Goal: Navigation & Orientation: Find specific page/section

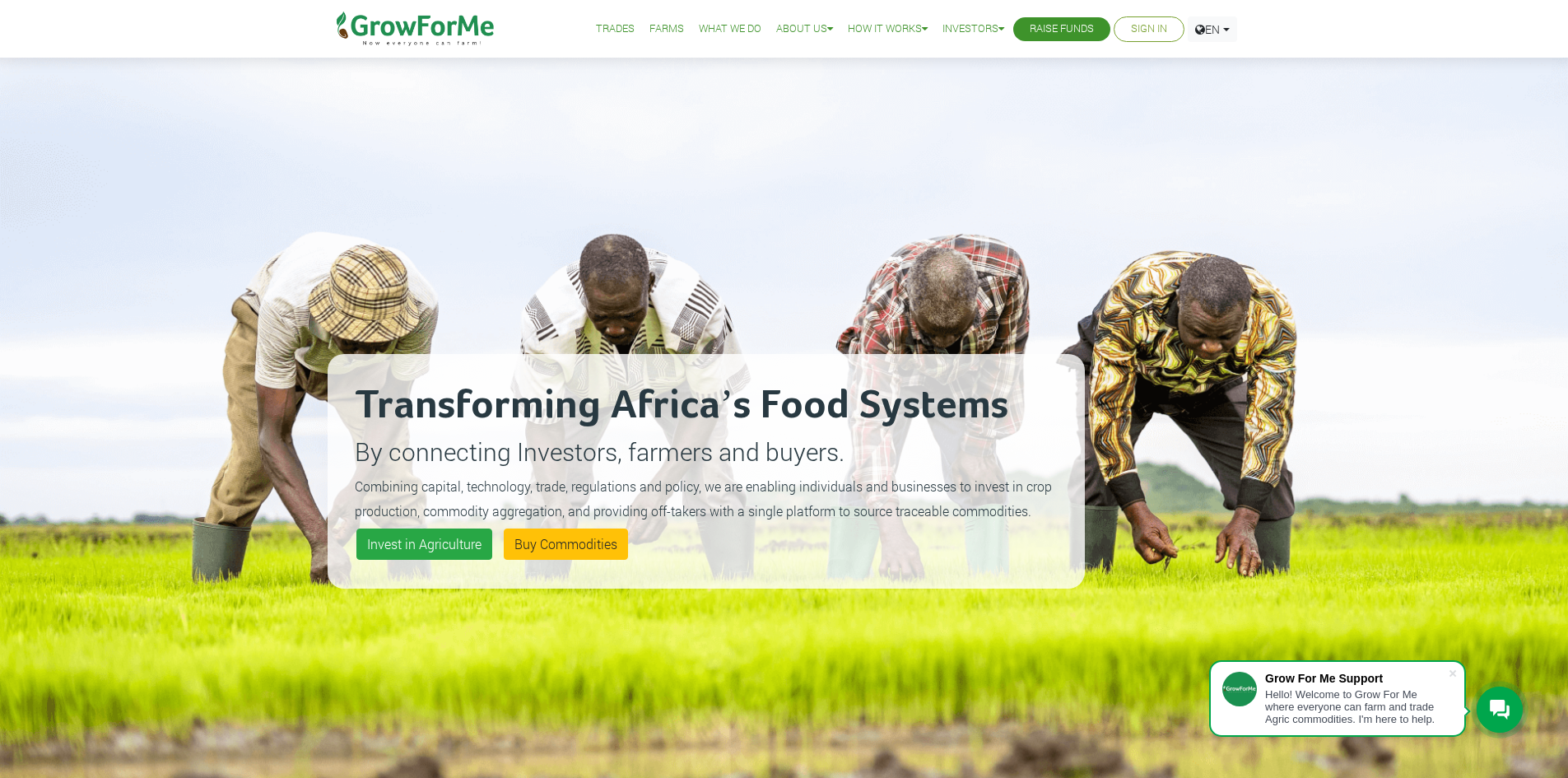
click at [1143, 25] on link "Sign In" at bounding box center [1148, 29] width 36 height 17
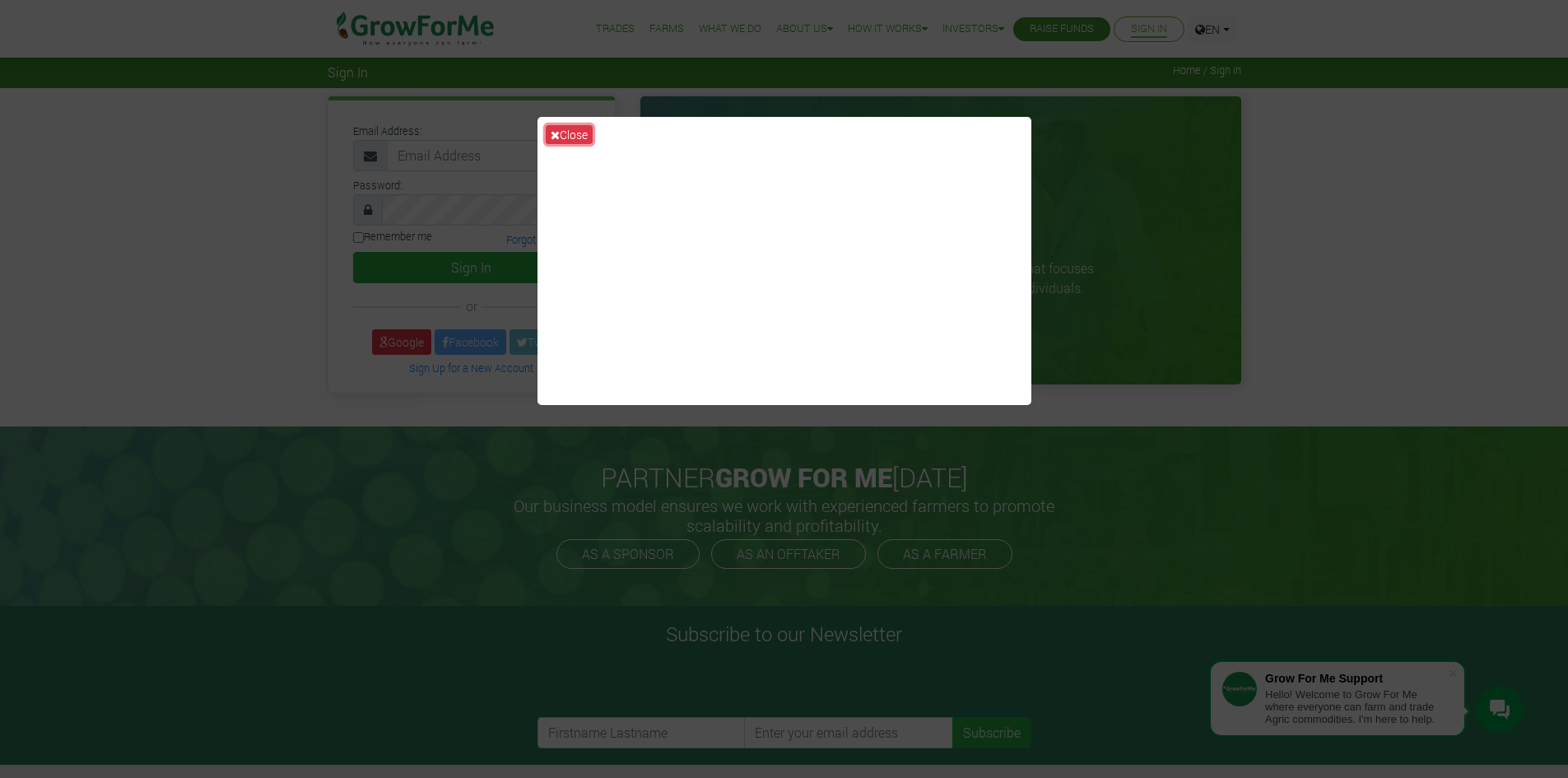
click at [569, 137] on button "Close" at bounding box center [569, 135] width 47 height 19
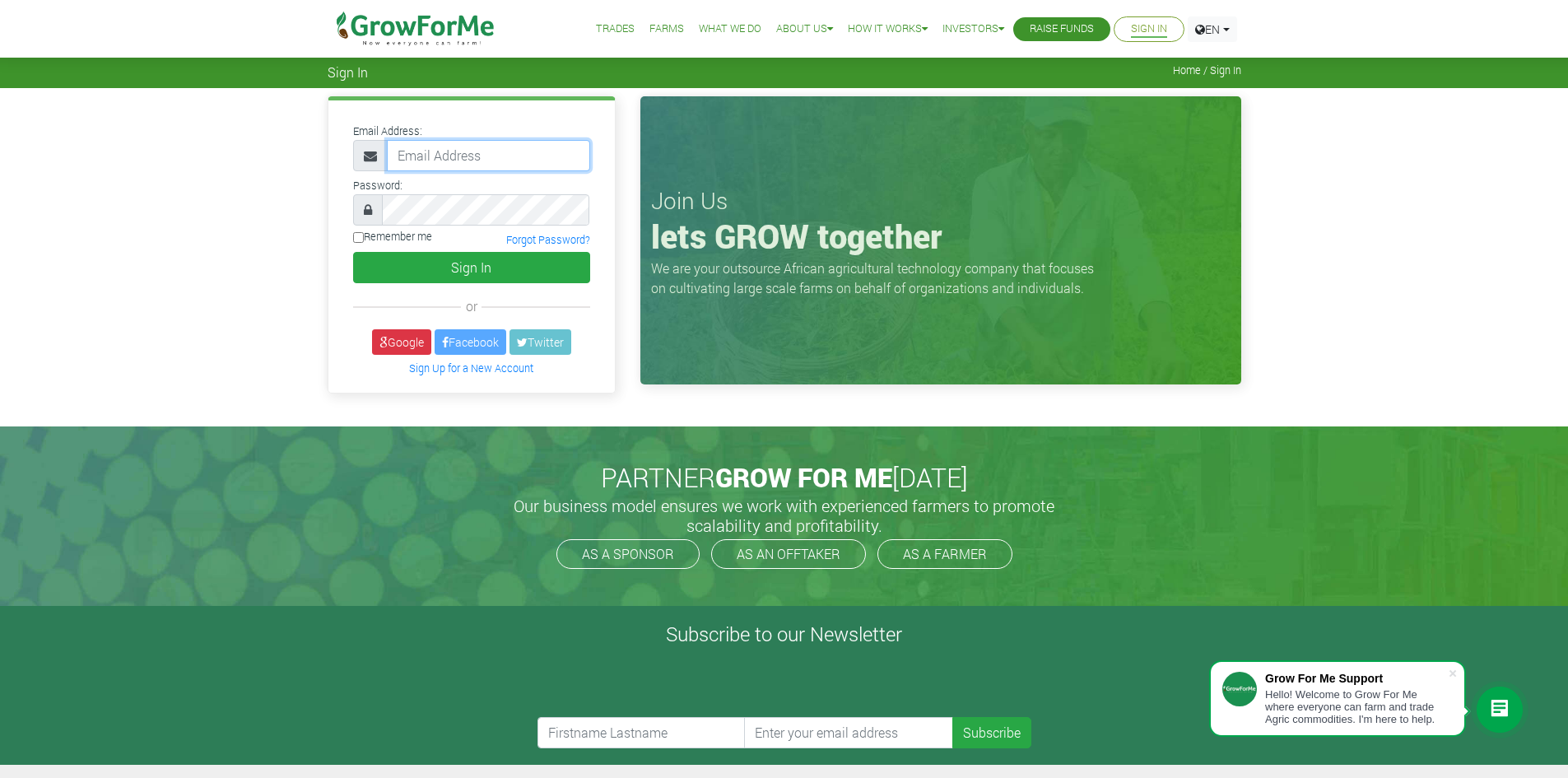
click at [477, 152] on input "email" at bounding box center [488, 155] width 203 height 31
paste input "233550397131@growforme.com"
type input "233550397131@growforme.com"
click at [353, 252] on button "Sign In" at bounding box center [471, 268] width 237 height 31
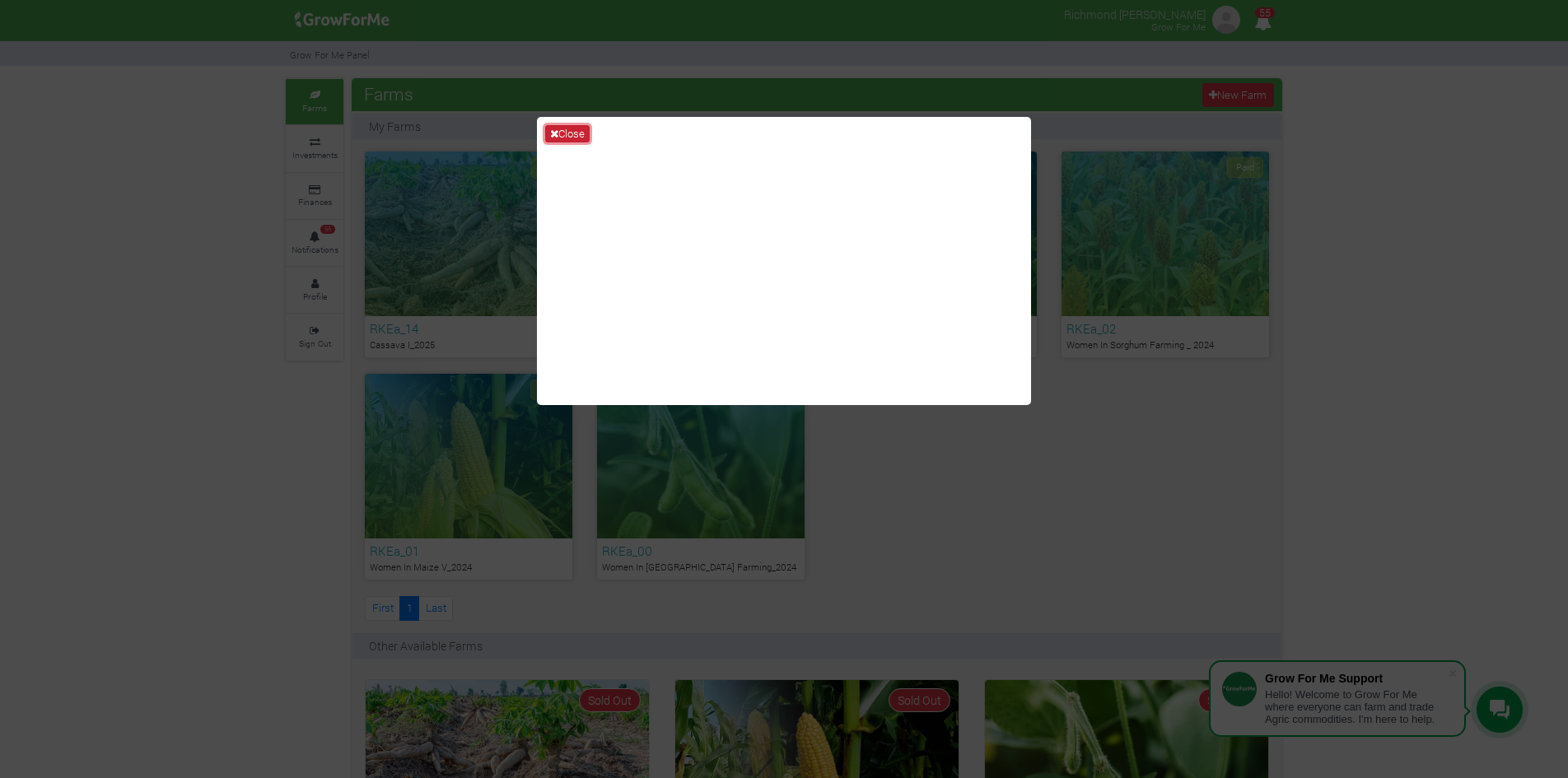
click at [553, 131] on icon at bounding box center [555, 134] width 8 height 11
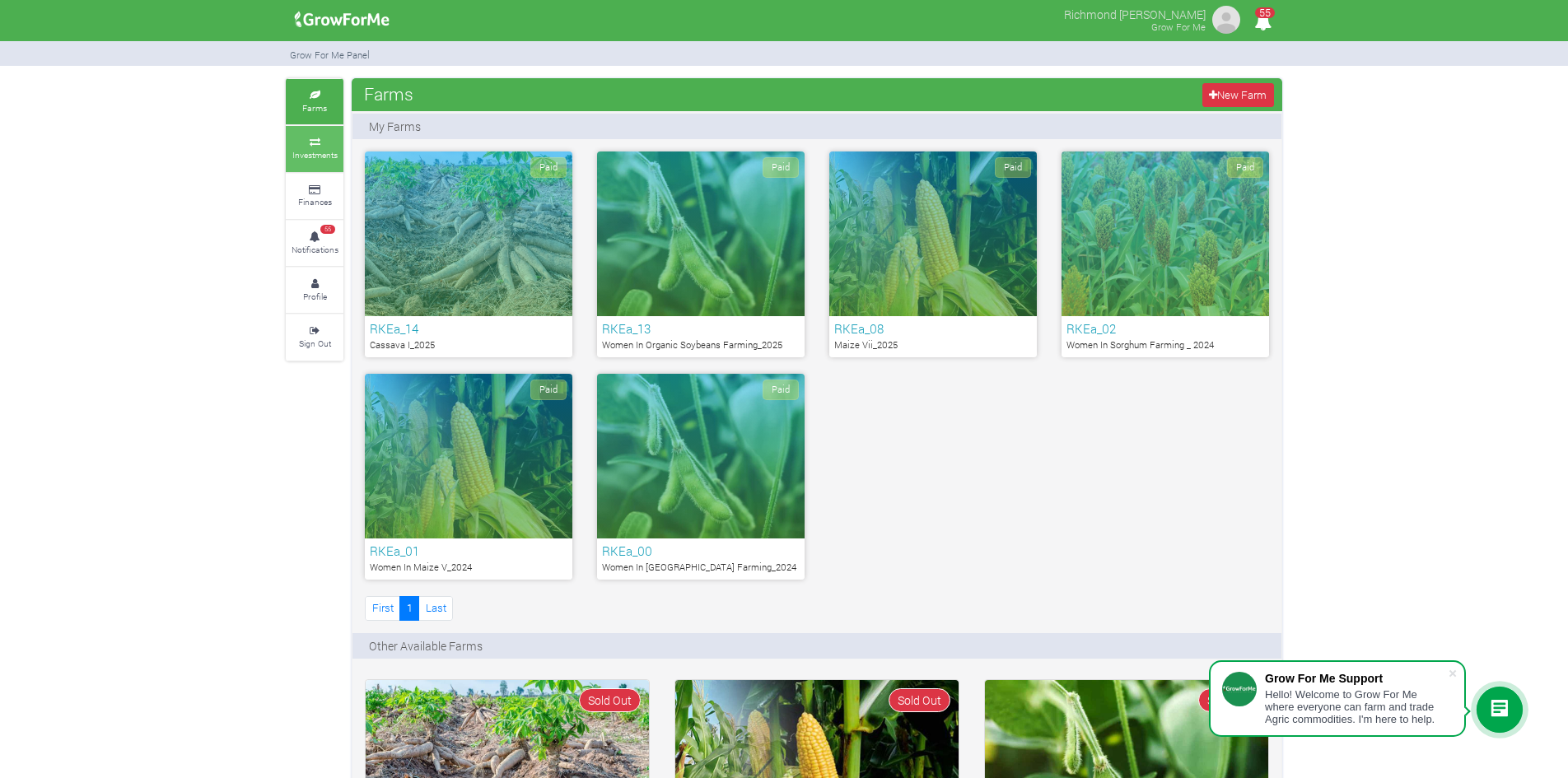
click at [323, 140] on icon at bounding box center [314, 142] width 49 height 8
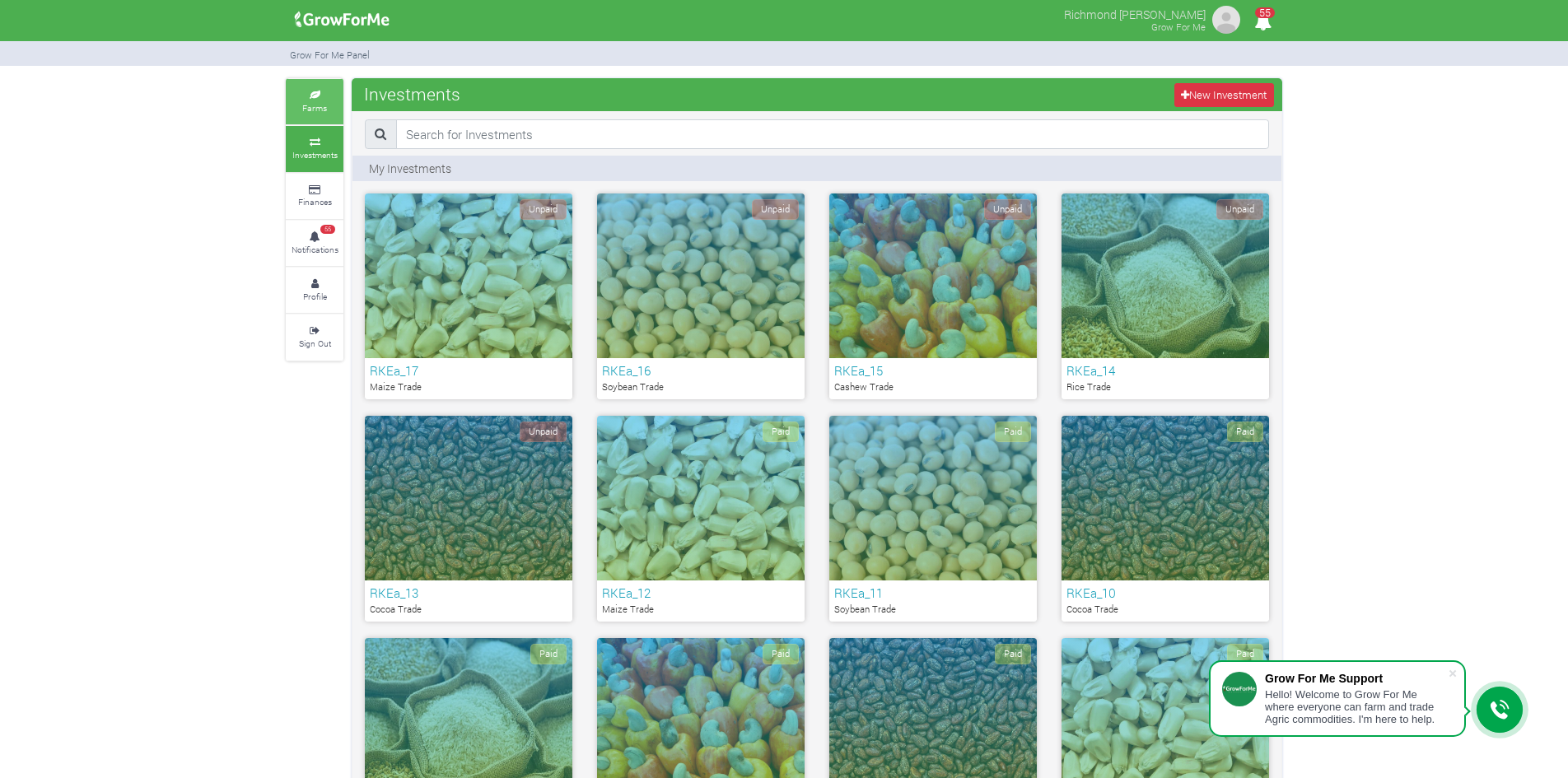
click at [295, 109] on link "Farms" at bounding box center [314, 101] width 58 height 45
